Goal: Communication & Community: Participate in discussion

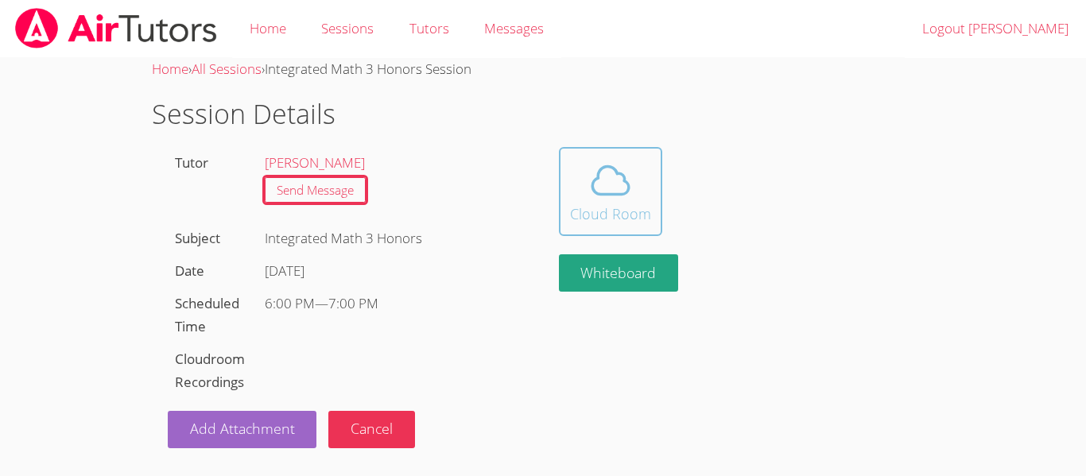
click at [562, 166] on button "Cloud Room" at bounding box center [610, 191] width 103 height 89
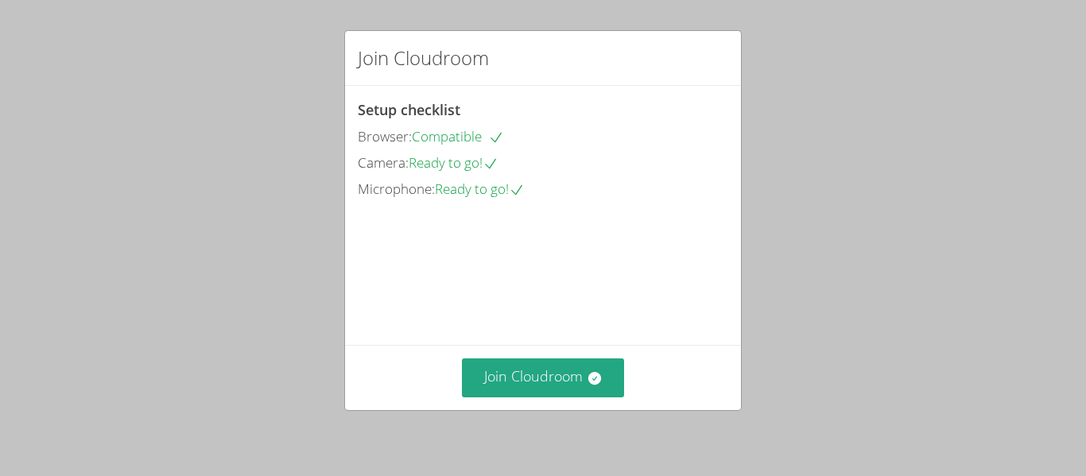
scroll to position [110, 0]
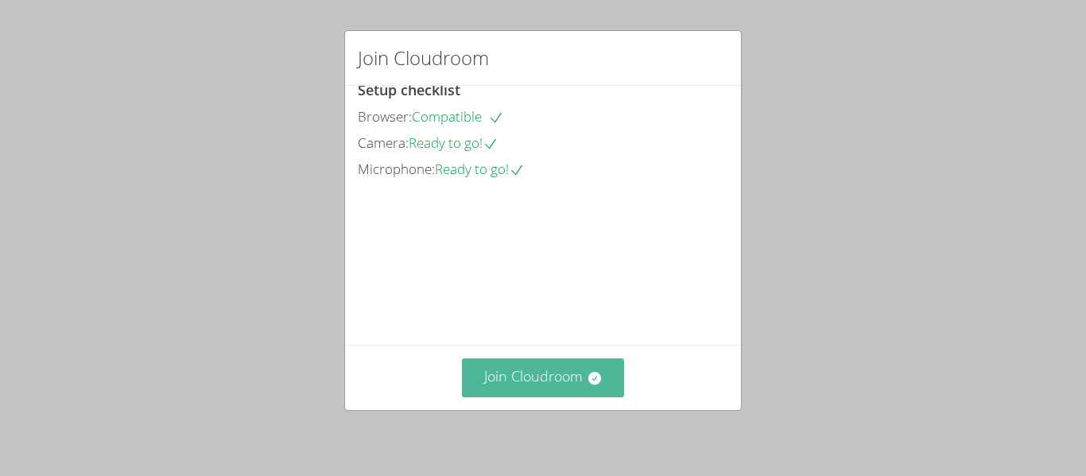
click at [536, 367] on button "Join Cloudroom" at bounding box center [543, 378] width 163 height 39
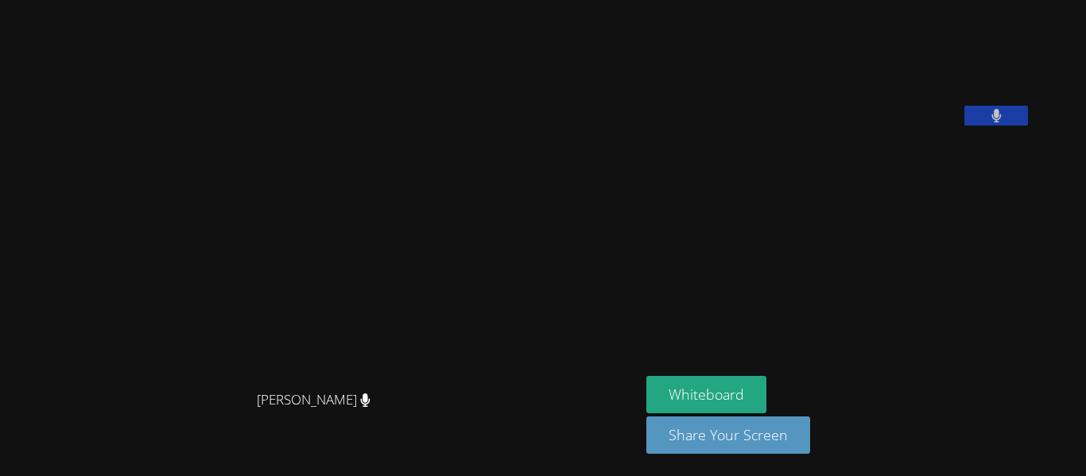
click at [1026, 126] on button at bounding box center [997, 116] width 64 height 20
click at [1021, 126] on button at bounding box center [997, 116] width 64 height 20
click at [1028, 126] on button at bounding box center [997, 116] width 64 height 20
click at [1005, 122] on icon at bounding box center [997, 116] width 17 height 14
click at [1002, 122] on icon at bounding box center [997, 116] width 10 height 14
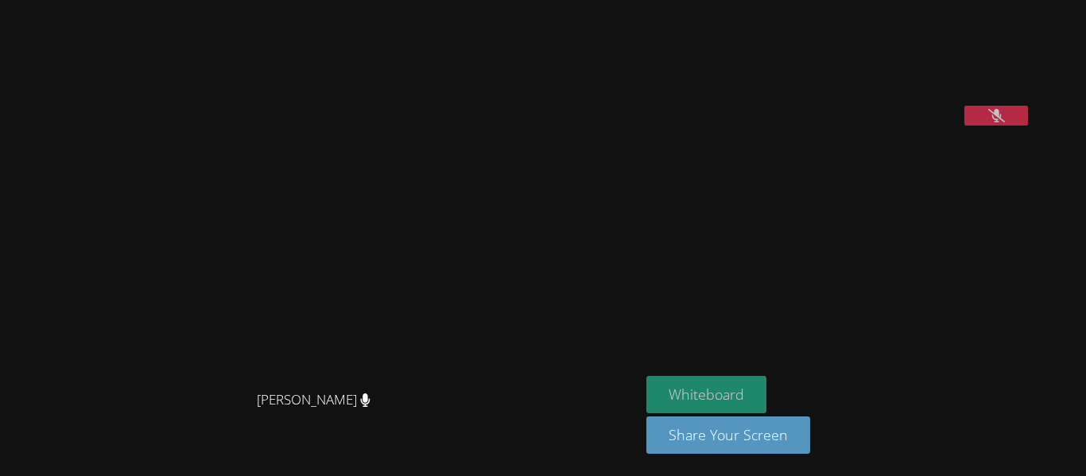
click at [761, 378] on button "Whiteboard" at bounding box center [707, 394] width 120 height 37
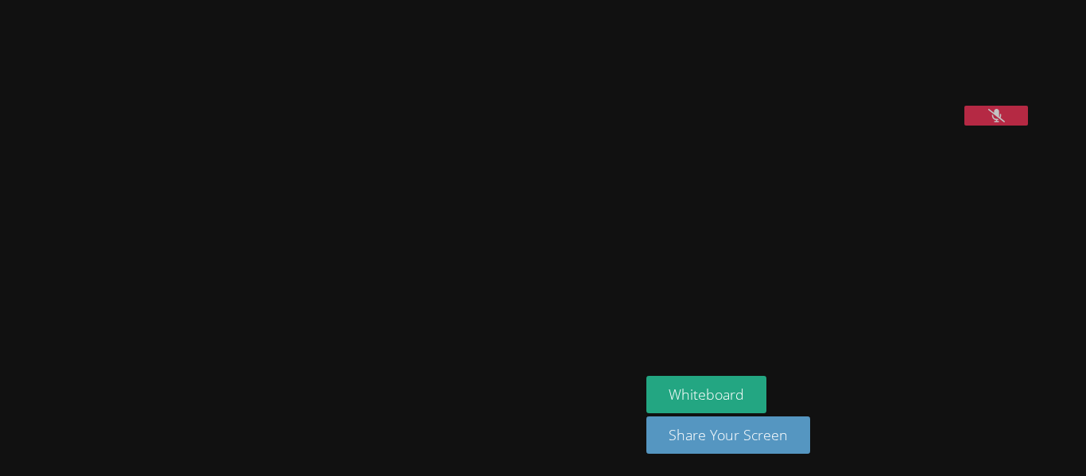
click at [1005, 122] on icon at bounding box center [997, 116] width 17 height 14
click at [1028, 126] on button at bounding box center [997, 116] width 64 height 20
click at [1005, 122] on icon at bounding box center [997, 116] width 17 height 14
click at [1028, 126] on button at bounding box center [997, 116] width 64 height 20
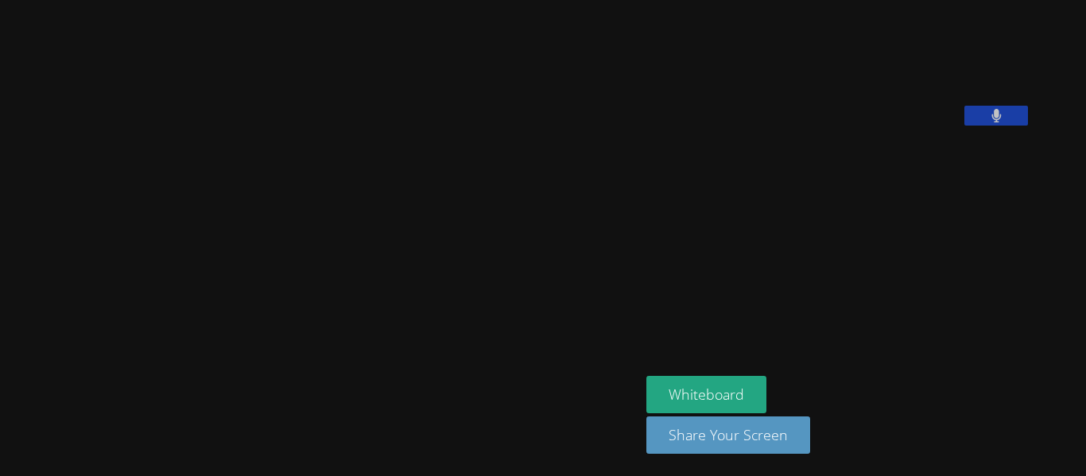
click at [1026, 126] on button at bounding box center [997, 116] width 64 height 20
click at [1005, 122] on icon at bounding box center [997, 116] width 17 height 14
click at [1028, 126] on button at bounding box center [997, 116] width 64 height 20
click at [1005, 122] on icon at bounding box center [997, 116] width 17 height 14
click at [1002, 122] on icon at bounding box center [997, 116] width 10 height 14
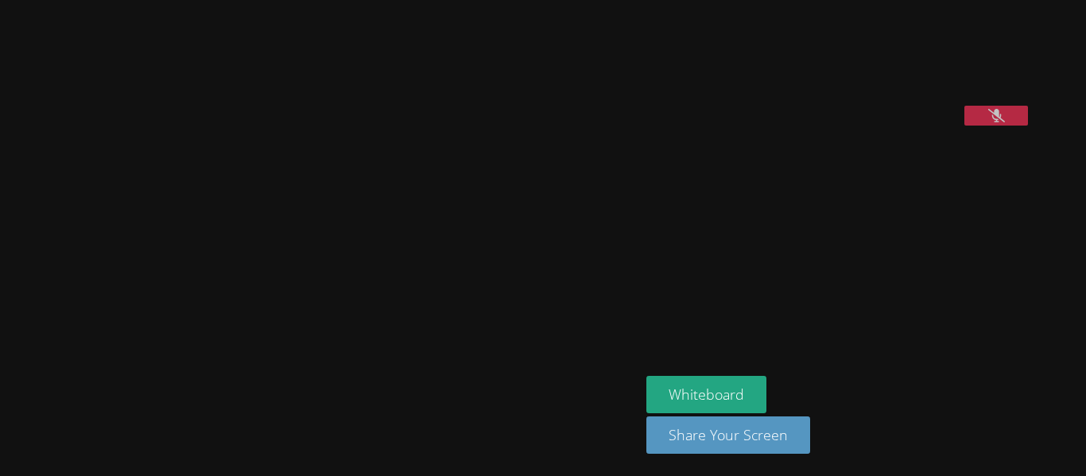
click at [1027, 126] on button at bounding box center [997, 116] width 64 height 20
click at [1028, 126] on button at bounding box center [997, 116] width 64 height 20
click at [1022, 126] on button at bounding box center [997, 116] width 64 height 20
click at [1001, 122] on icon at bounding box center [997, 116] width 10 height 14
click at [1005, 122] on icon at bounding box center [997, 116] width 17 height 14
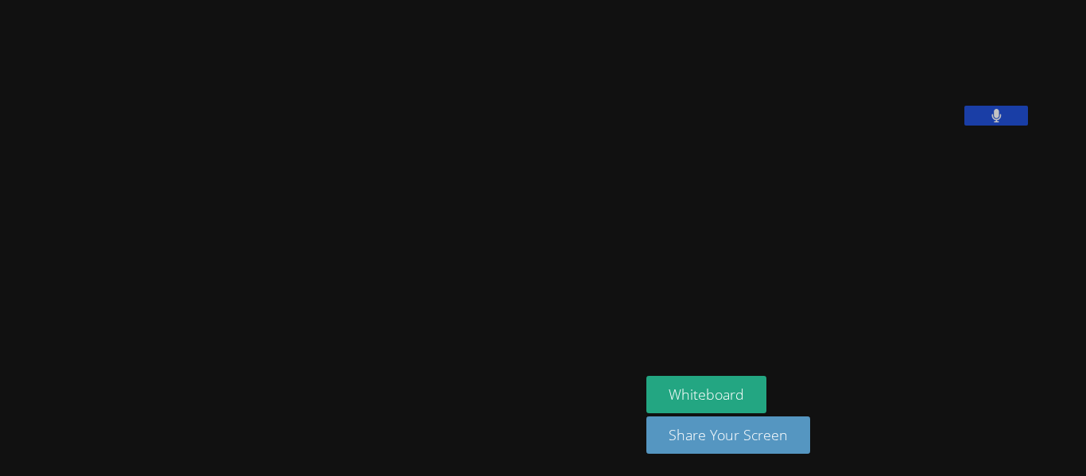
click at [1028, 126] on button at bounding box center [997, 116] width 64 height 20
click at [1002, 122] on icon at bounding box center [997, 116] width 10 height 14
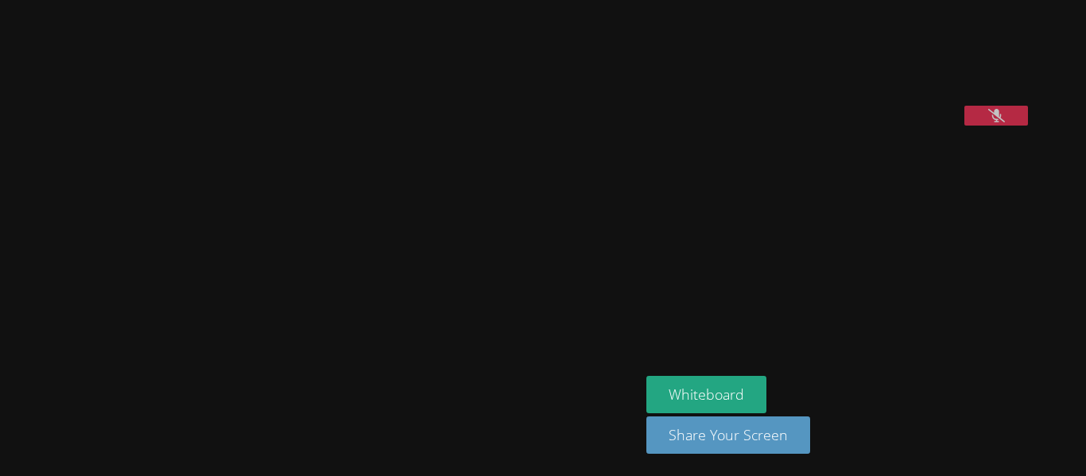
click at [1005, 122] on icon at bounding box center [997, 116] width 17 height 14
click at [1001, 122] on icon at bounding box center [997, 116] width 10 height 14
click at [1028, 126] on button at bounding box center [997, 116] width 64 height 20
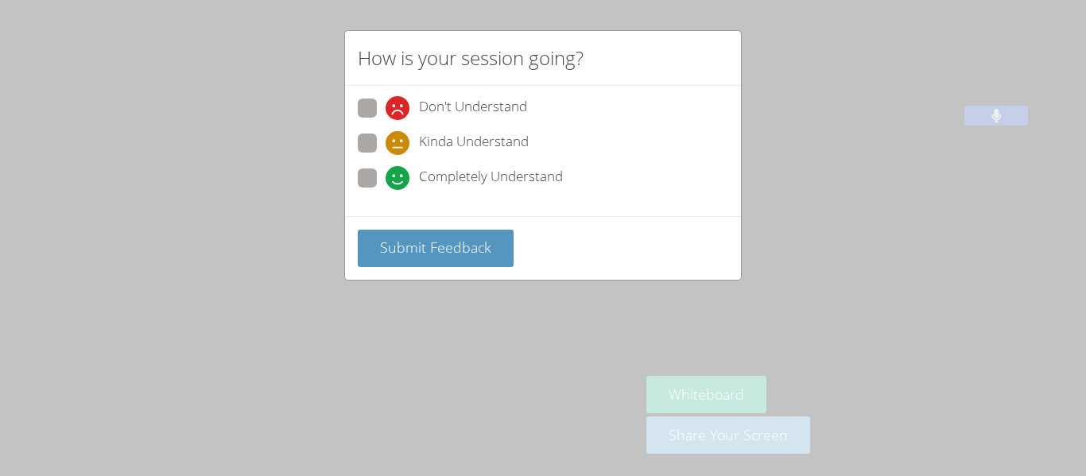
click at [386, 190] on span at bounding box center [386, 190] width 0 height 0
click at [386, 169] on input "Completely Understand" at bounding box center [393, 176] width 14 height 14
radio input "true"
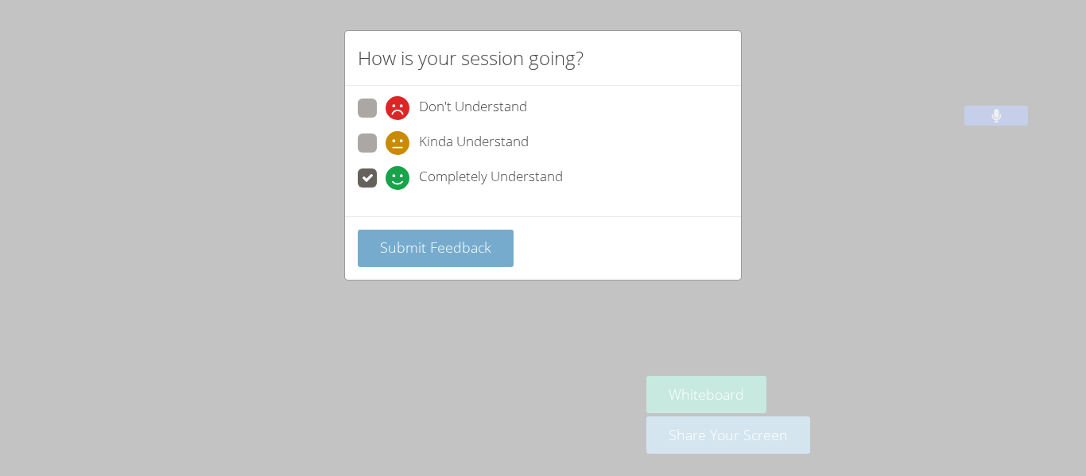
click at [418, 239] on span "Submit Feedback" at bounding box center [435, 247] width 111 height 19
